Goal: Task Accomplishment & Management: Manage account settings

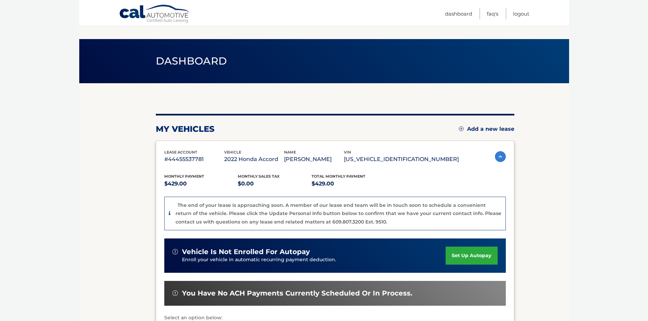
scroll to position [65, 0]
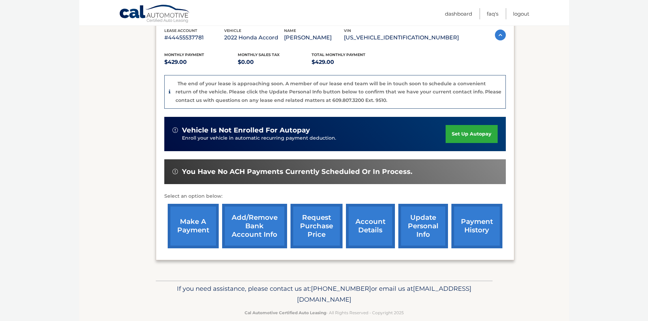
scroll to position [133, 0]
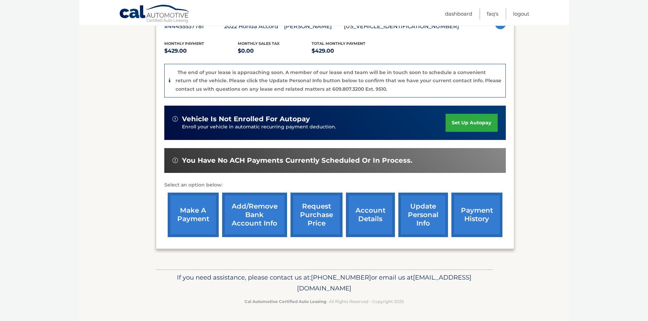
click at [366, 211] on link "account details" at bounding box center [370, 215] width 49 height 45
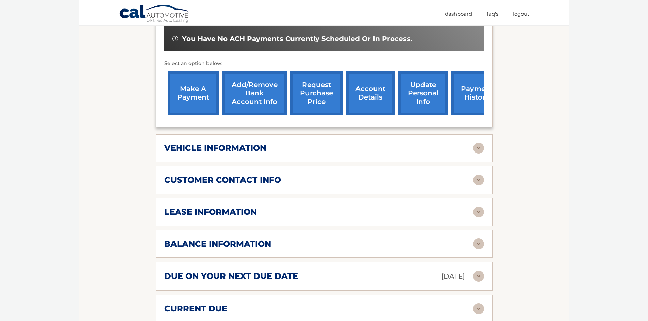
scroll to position [238, 0]
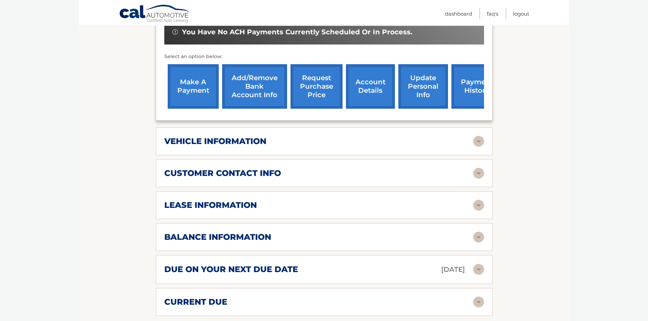
click at [296, 137] on div "vehicle information vehicle Year 2022 vehicle make Honda vehicle model Accord v…" at bounding box center [324, 142] width 337 height 28
click at [478, 168] on img at bounding box center [478, 173] width 11 height 11
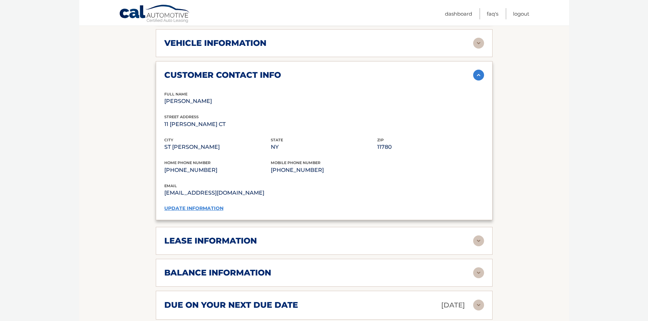
scroll to position [408, 0]
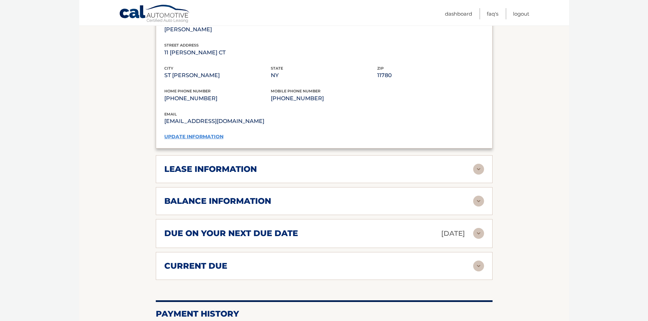
click at [477, 164] on img at bounding box center [478, 169] width 11 height 11
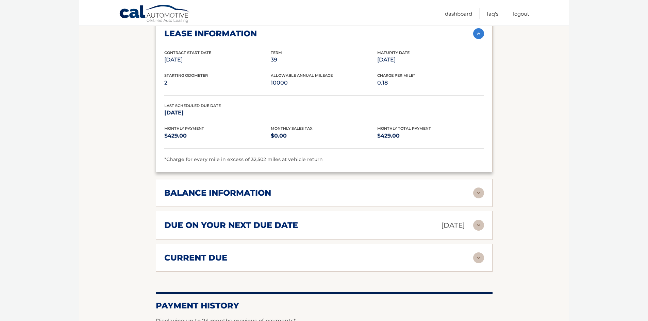
scroll to position [544, 0]
click at [480, 187] on img at bounding box center [478, 192] width 11 height 11
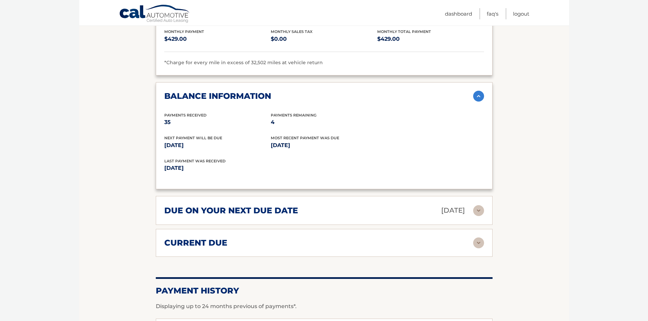
scroll to position [680, 0]
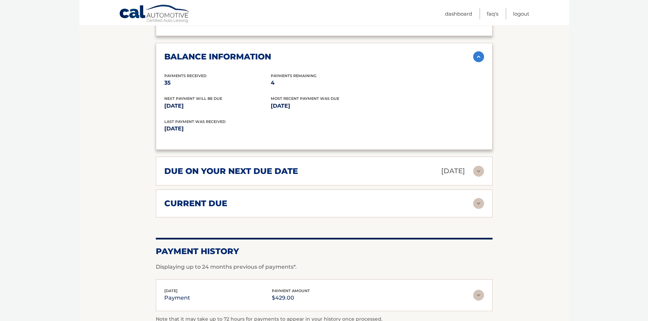
click at [479, 166] on img at bounding box center [478, 171] width 11 height 11
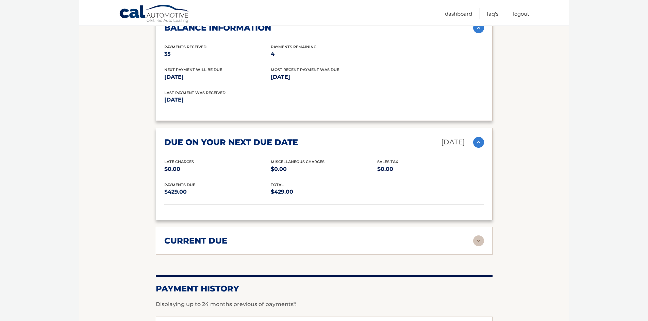
scroll to position [714, 0]
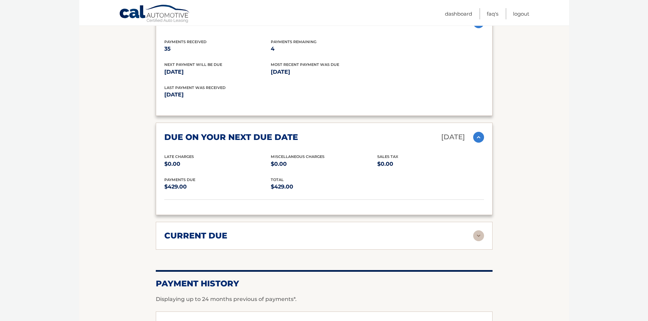
click at [478, 231] on img at bounding box center [478, 236] width 11 height 11
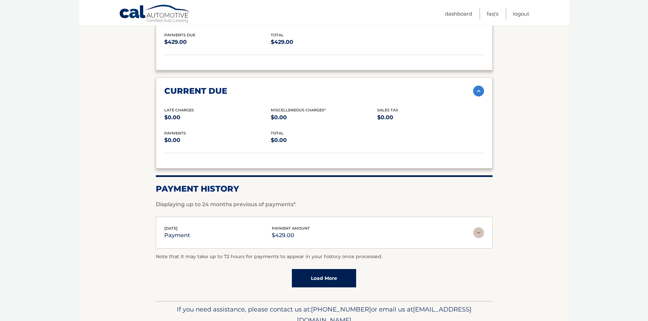
scroll to position [847, 0]
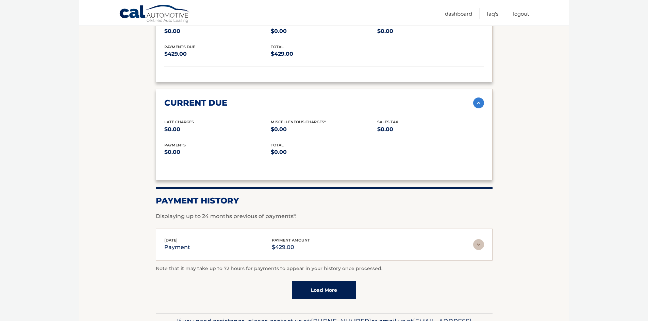
click at [327, 270] on div "Note that it may take up to 72 hours for payments to appear in your history onc…" at bounding box center [324, 282] width 337 height 35
click at [329, 281] on link "Load More" at bounding box center [324, 290] width 64 height 18
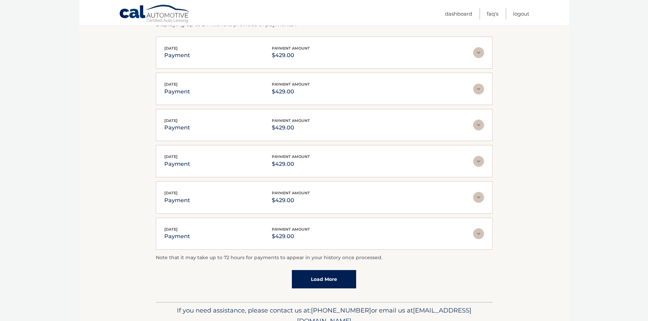
scroll to position [1051, 0]
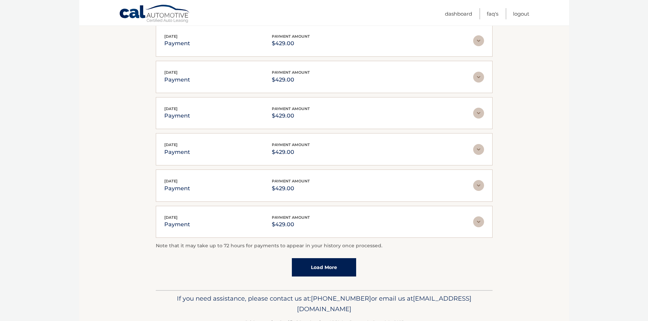
click at [308, 258] on link "Load More" at bounding box center [324, 267] width 64 height 18
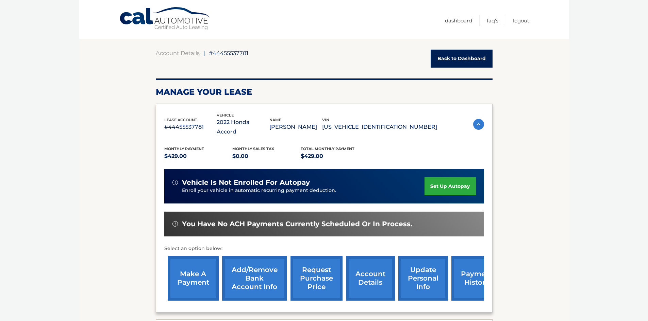
scroll to position [0, 0]
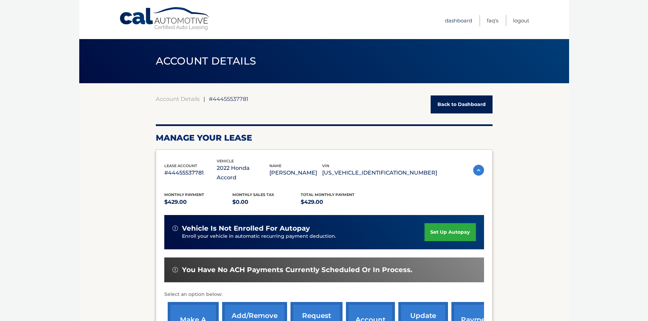
click at [461, 23] on link "Dashboard" at bounding box center [458, 20] width 27 height 11
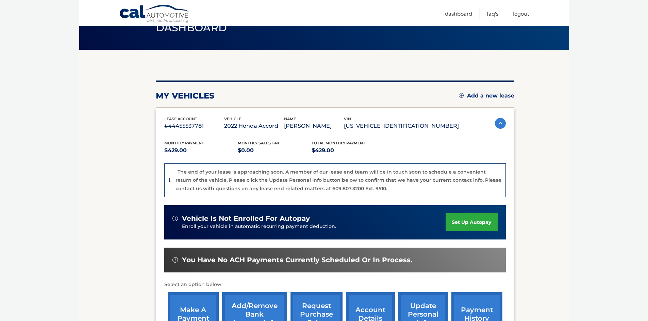
scroll to position [133, 0]
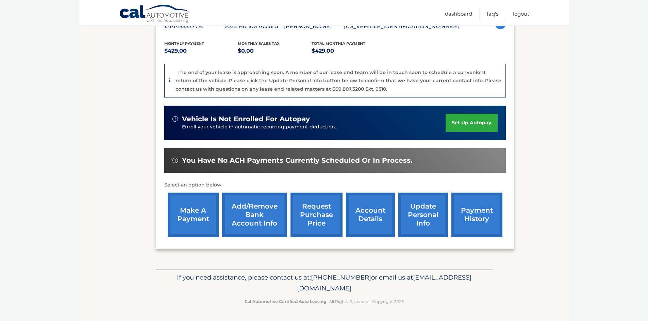
click at [316, 218] on link "request purchase price" at bounding box center [316, 215] width 52 height 45
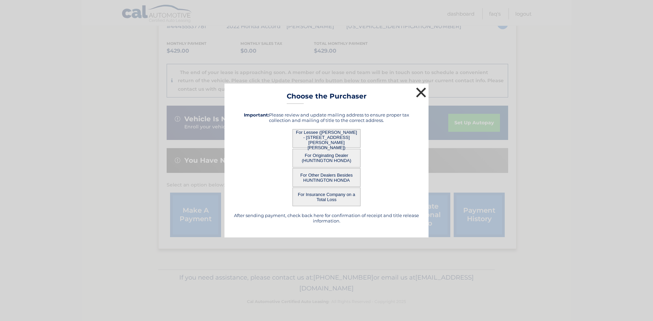
click at [419, 93] on button "×" at bounding box center [421, 93] width 14 height 14
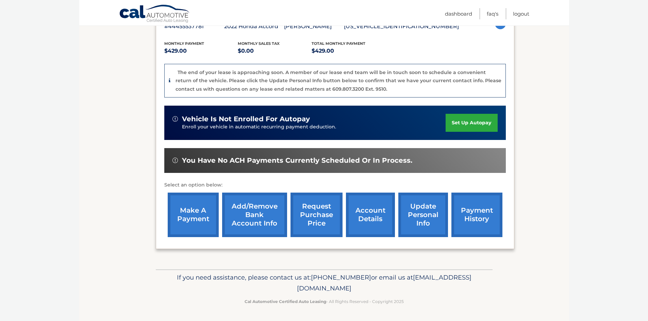
scroll to position [0, 0]
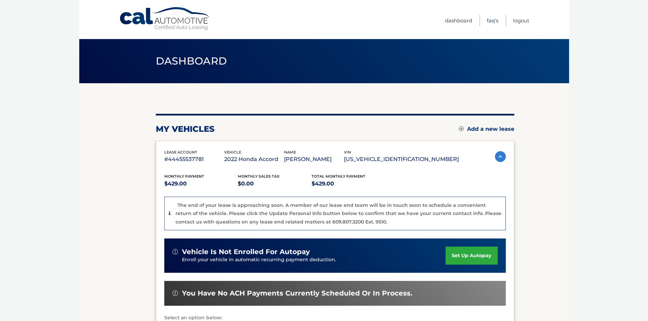
click at [489, 21] on link "FAQ's" at bounding box center [493, 20] width 12 height 11
